Goal: Task Accomplishment & Management: Manage account settings

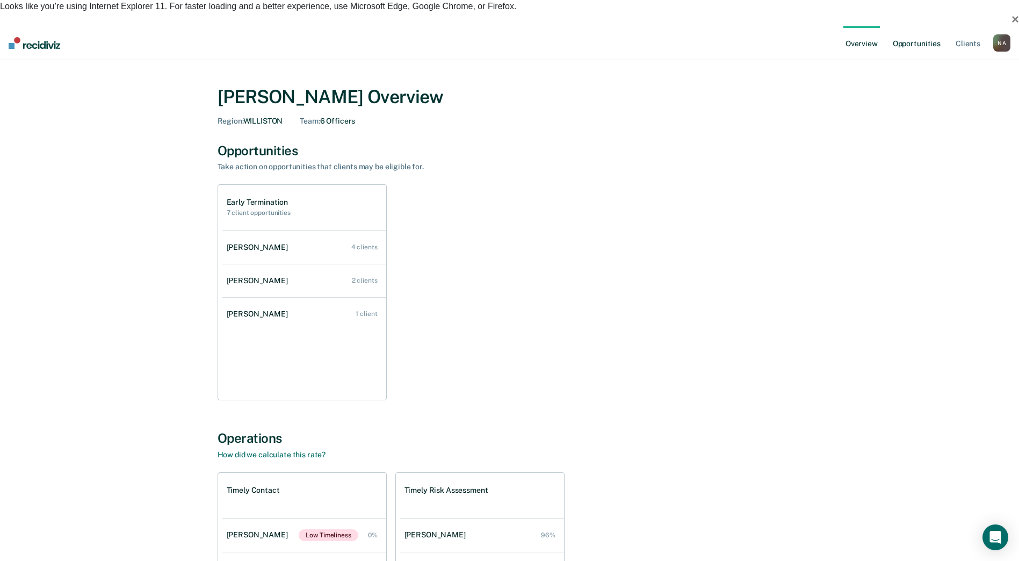
click at [917, 26] on link "Opportunities" at bounding box center [917, 43] width 52 height 34
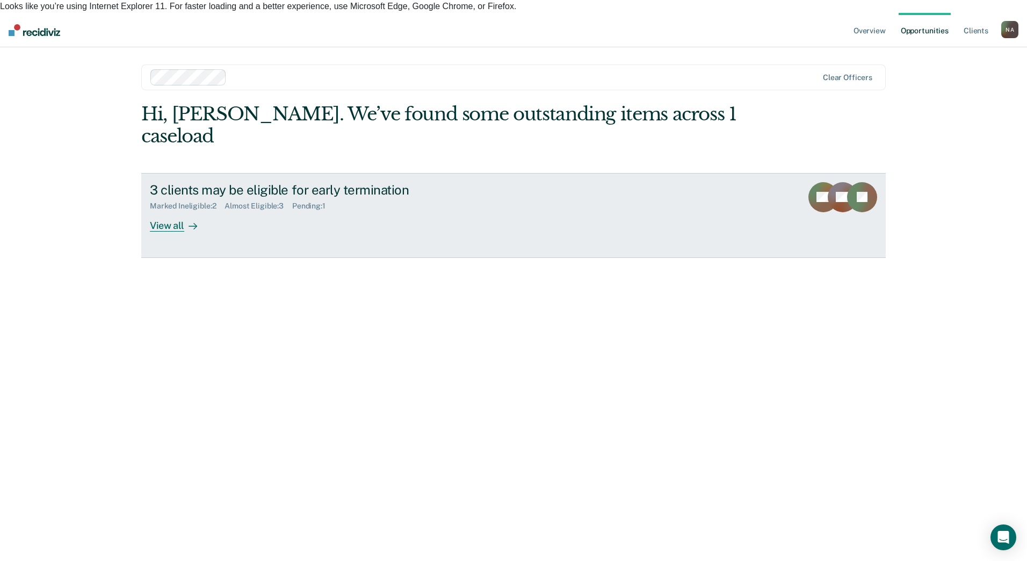
click at [159, 199] on link "3 clients may be eligible for early termination Marked Ineligible : 2 Almost El…" at bounding box center [513, 215] width 745 height 85
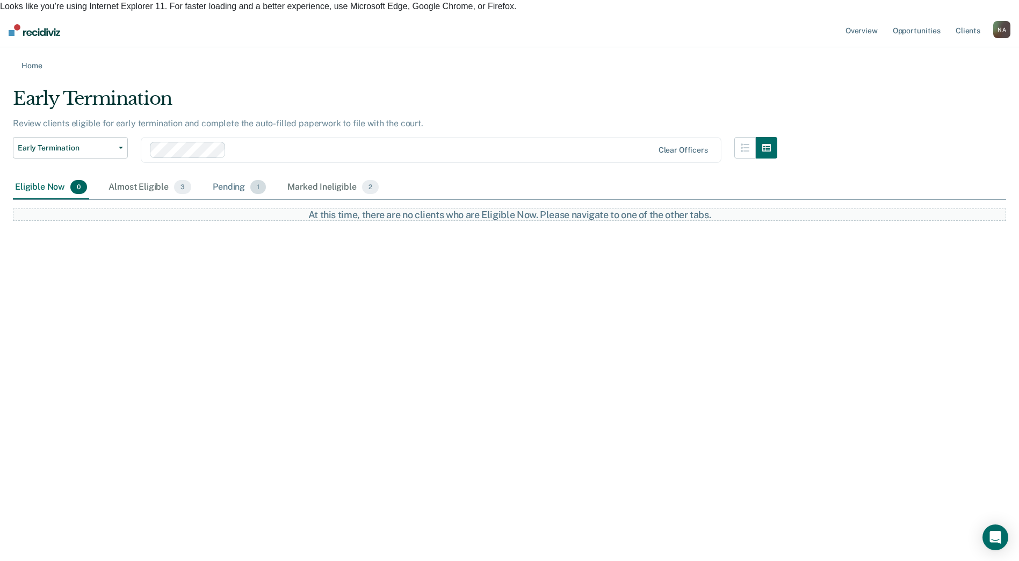
click at [216, 183] on div "Pending 1" at bounding box center [239, 188] width 57 height 24
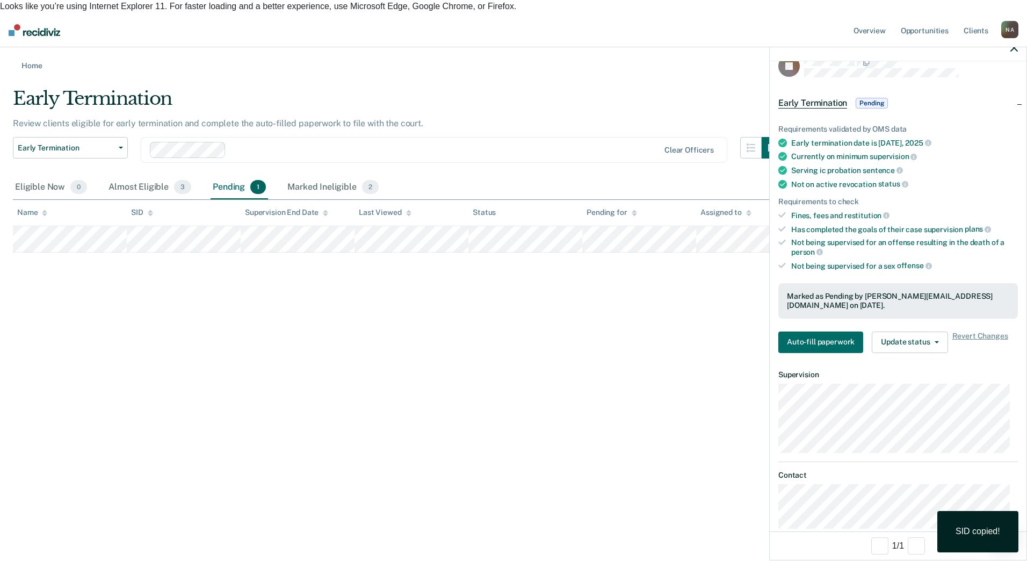
scroll to position [28, 0]
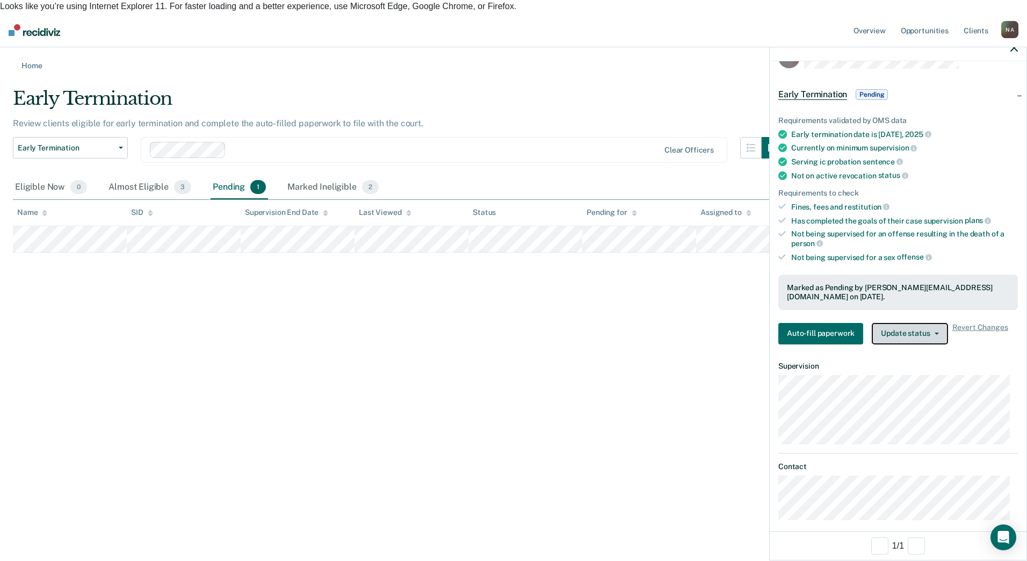
click at [891, 333] on button "Update status" at bounding box center [910, 333] width 76 height 21
click at [684, 252] on div "Early Termination Review clients eligible for early termination and complete th…" at bounding box center [513, 170] width 1001 height 165
click at [558, 252] on div "Early Termination Review clients eligible for early termination and complete th…" at bounding box center [513, 170] width 1001 height 165
click at [149, 159] on div "Early Termination Early Termination Clear officers" at bounding box center [398, 156] width 770 height 39
drag, startPoint x: 144, startPoint y: 167, endPoint x: 141, endPoint y: 171, distance: 5.8
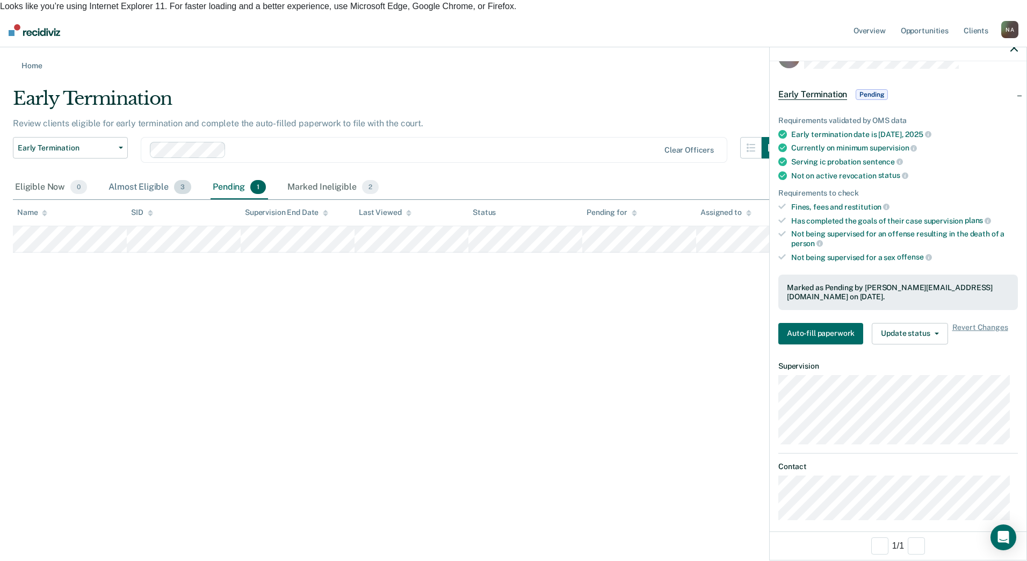
click at [143, 176] on div "Almost Eligible 3" at bounding box center [149, 188] width 87 height 24
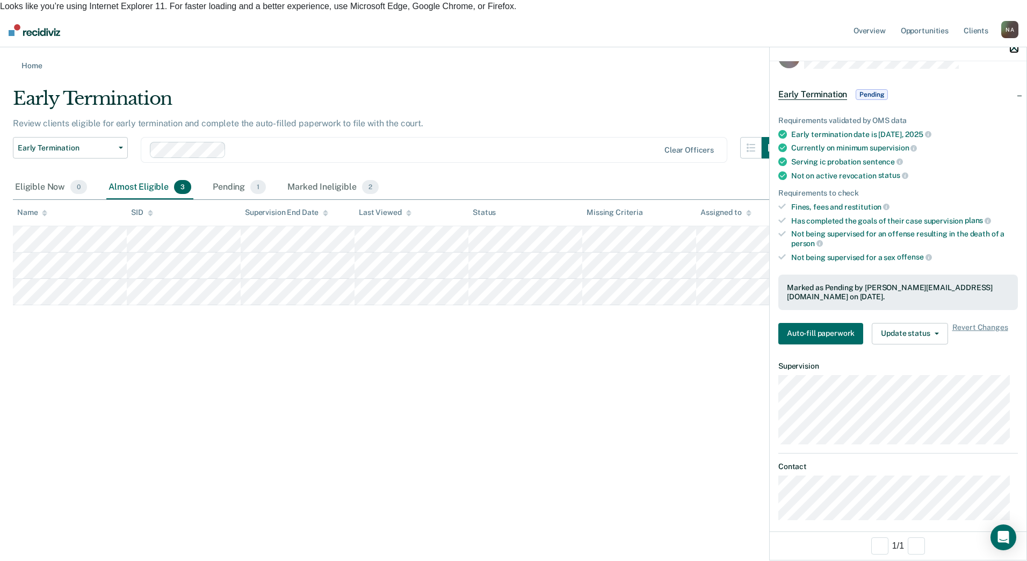
click at [1013, 47] on icon "button" at bounding box center [1014, 48] width 8 height 8
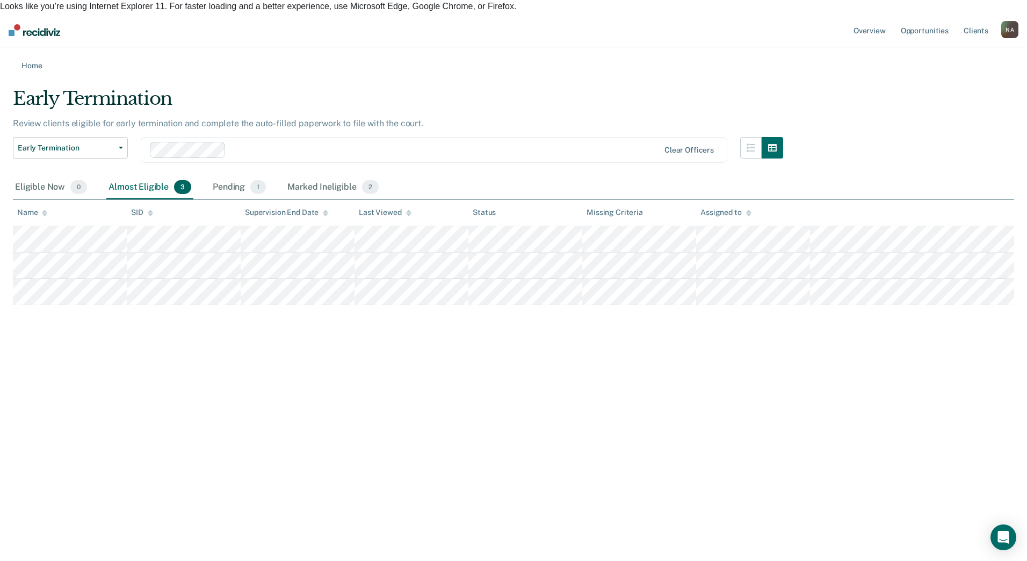
click at [21, 70] on main "Early Termination Review clients eligible for early termination and complete th…" at bounding box center [513, 226] width 1027 height 312
click at [26, 70] on main "Early Termination Review clients eligible for early termination and complete th…" at bounding box center [513, 226] width 1027 height 312
click at [29, 60] on link "Home" at bounding box center [513, 65] width 1001 height 10
